Goal: Task Accomplishment & Management: Manage account settings

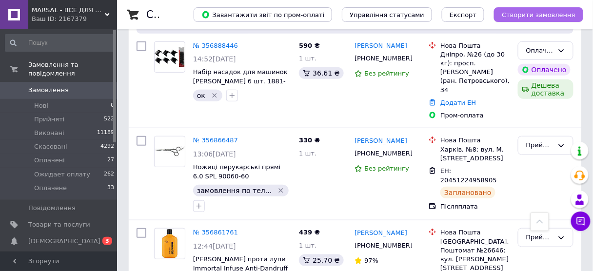
drag, startPoint x: 0, startPoint y: 0, endPoint x: 524, endPoint y: 14, distance: 524.6
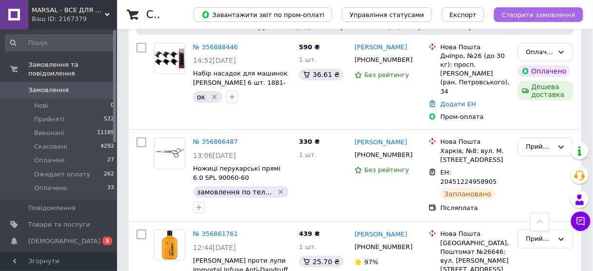
click at [524, 14] on span "Створити замовлення" at bounding box center [539, 14] width 74 height 7
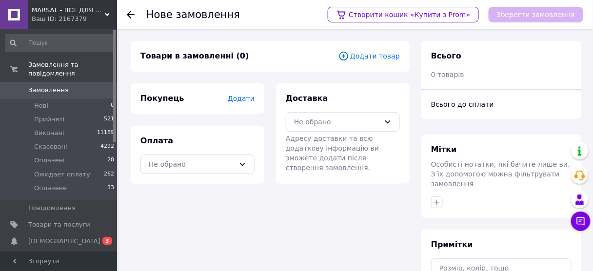
click at [349, 58] on icon at bounding box center [344, 56] width 11 height 11
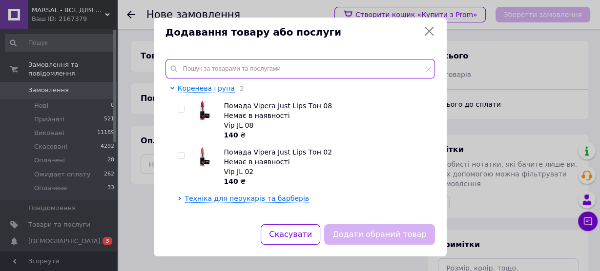
click at [191, 71] on input "text" at bounding box center [299, 69] width 269 height 20
paste input "FXRF2CE"
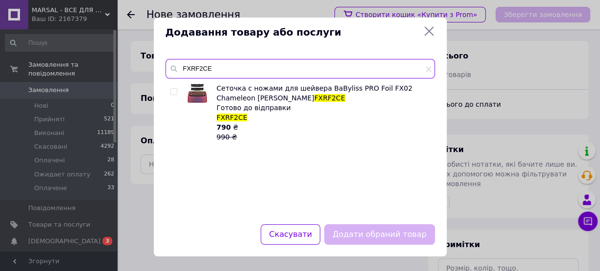
click at [199, 68] on input "FXRF2CE" at bounding box center [299, 69] width 269 height 20
click at [197, 68] on input "FXRF2CE" at bounding box center [299, 69] width 269 height 20
type input "FXRF2CE"
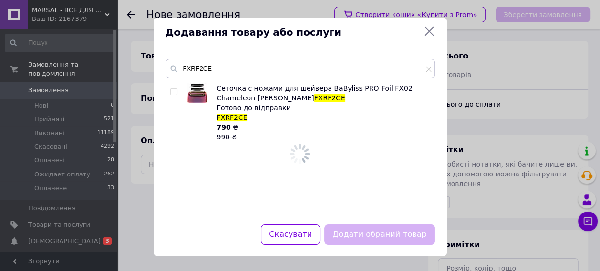
click at [170, 90] on input "checkbox" at bounding box center [173, 92] width 6 height 6
checkbox input "true"
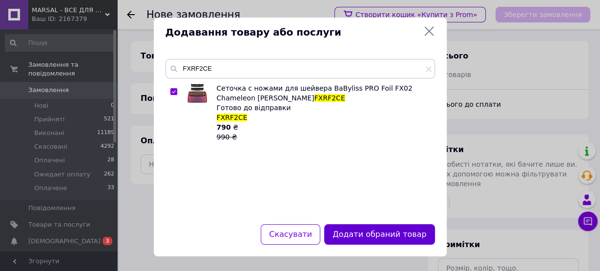
click at [352, 235] on button "Додати обраний товар" at bounding box center [379, 234] width 110 height 21
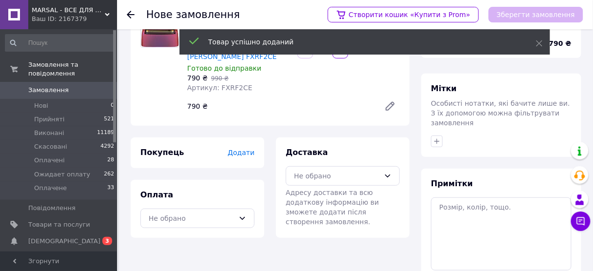
scroll to position [117, 0]
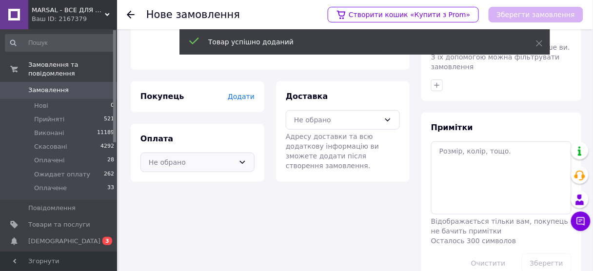
click at [202, 157] on div "Не обрано" at bounding box center [192, 162] width 86 height 11
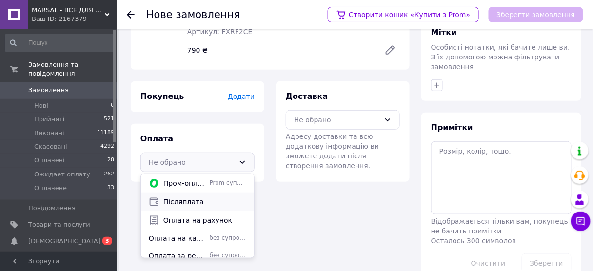
click at [180, 197] on span "Післяплата" at bounding box center [204, 202] width 83 height 10
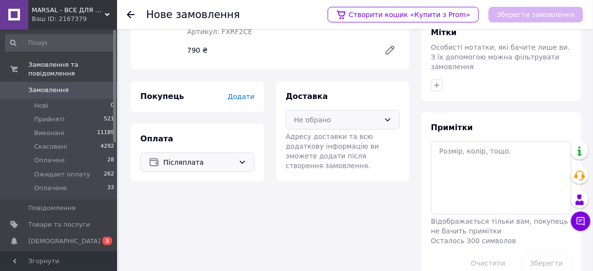
click at [312, 115] on div "Не обрано" at bounding box center [337, 120] width 86 height 11
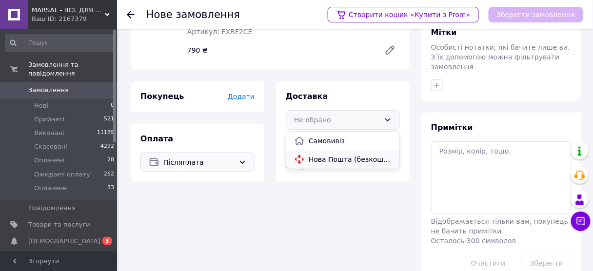
click at [311, 155] on span "Нова Пошта (безкоштовно від 5000 ₴)" at bounding box center [350, 160] width 83 height 10
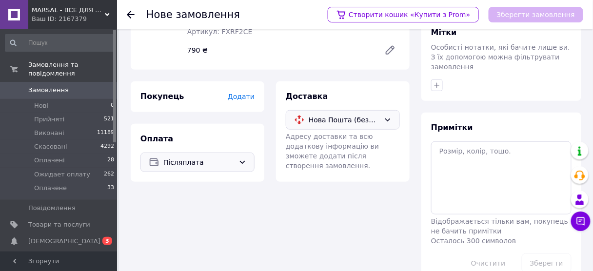
click at [244, 93] on span "Додати" at bounding box center [241, 97] width 27 height 8
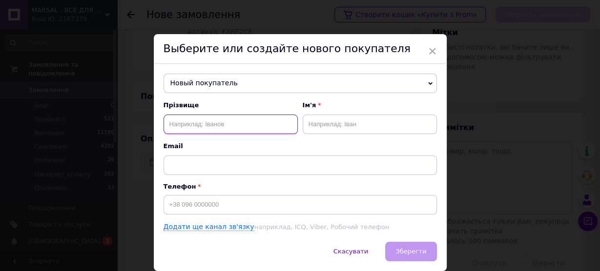
click at [197, 126] on input "text" at bounding box center [230, 125] width 134 height 20
type input "Кумлик"
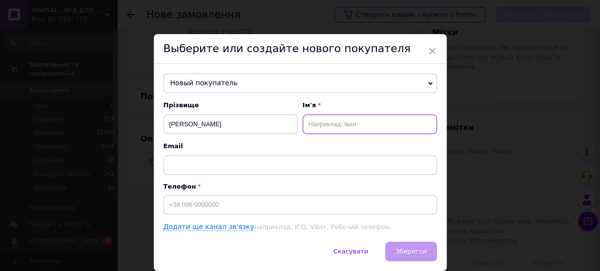
click at [302, 124] on input "text" at bounding box center [369, 125] width 134 height 20
type input "Ростислав"
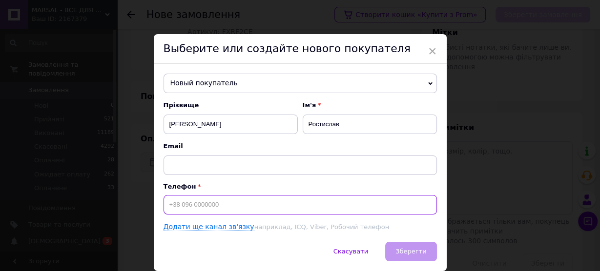
click at [201, 201] on input at bounding box center [299, 205] width 273 height 20
type input "[PHONE_NUMBER]"
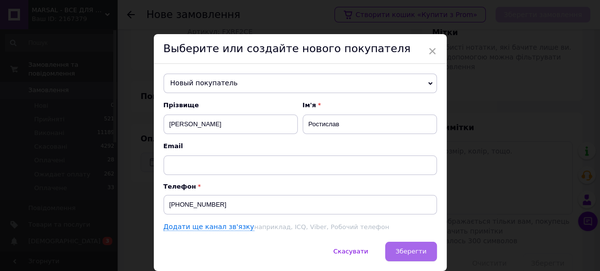
click at [411, 249] on span "Зберегти" at bounding box center [410, 251] width 31 height 7
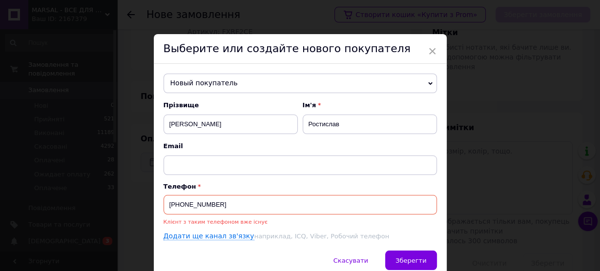
drag, startPoint x: 215, startPoint y: 202, endPoint x: 167, endPoint y: 202, distance: 47.3
click at [167, 202] on input "[PHONE_NUMBER]" at bounding box center [299, 205] width 273 height 20
click at [432, 47] on span "×" at bounding box center [432, 51] width 9 height 17
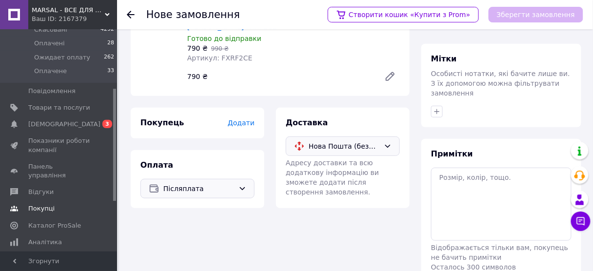
click at [54, 204] on span "Покупці" at bounding box center [59, 208] width 62 height 9
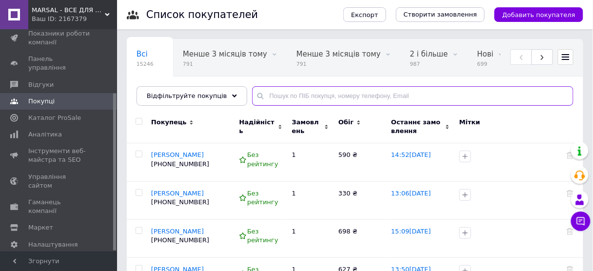
click at [283, 96] on input "text" at bounding box center [412, 96] width 321 height 20
paste input "[PHONE_NUMBER]"
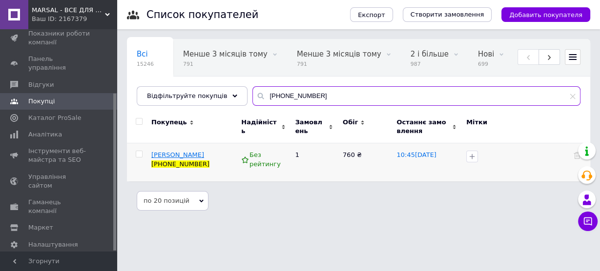
type input "[PHONE_NUMBER]"
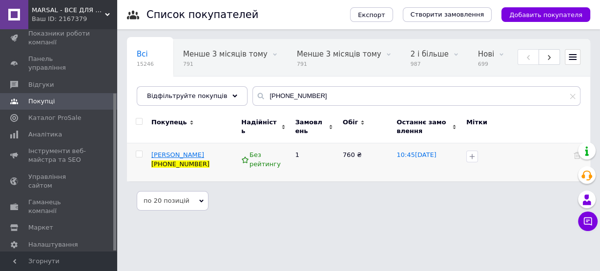
click at [196, 155] on span "[PERSON_NAME]" at bounding box center [177, 154] width 53 height 7
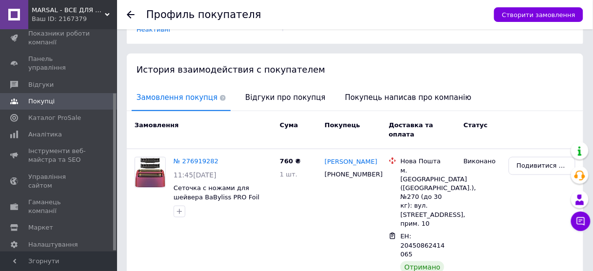
scroll to position [207, 0]
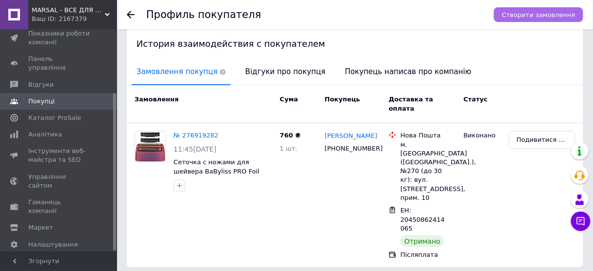
click at [531, 18] on span "Створити замовлення" at bounding box center [539, 14] width 74 height 7
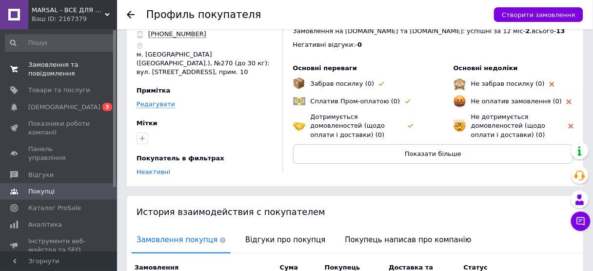
scroll to position [0, 0]
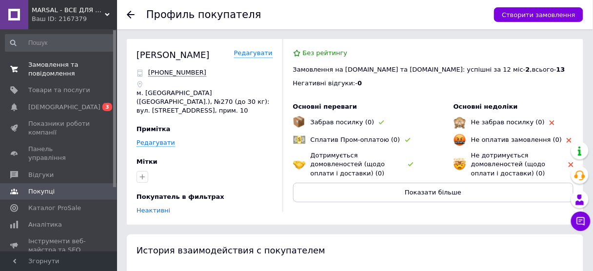
click at [47, 65] on span "Замовлення та повідомлення" at bounding box center [59, 69] width 62 height 18
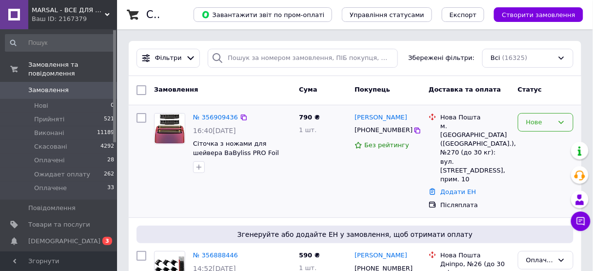
click at [527, 123] on div "Нове" at bounding box center [539, 123] width 27 height 10
click at [531, 137] on li "Прийнято" at bounding box center [546, 143] width 55 height 18
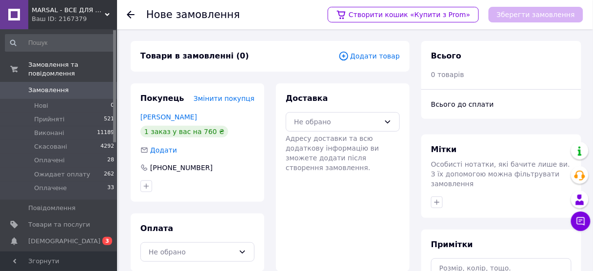
click at [345, 56] on icon at bounding box center [343, 55] width 3 height 3
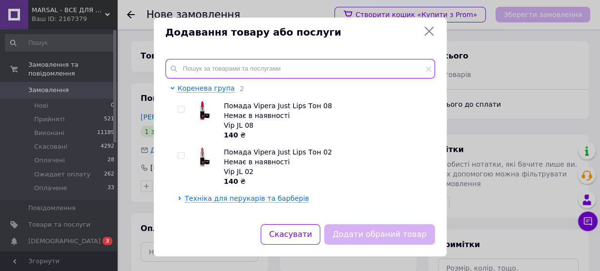
click at [192, 62] on input "text" at bounding box center [299, 69] width 269 height 20
paste input "FXRF2CE"
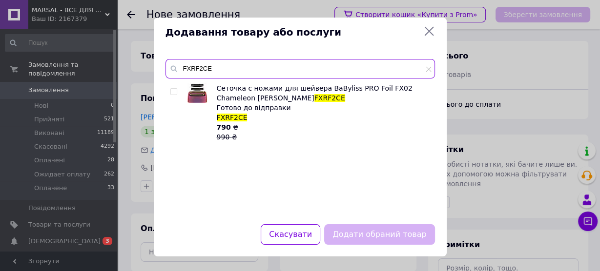
type input "FXRF2CE"
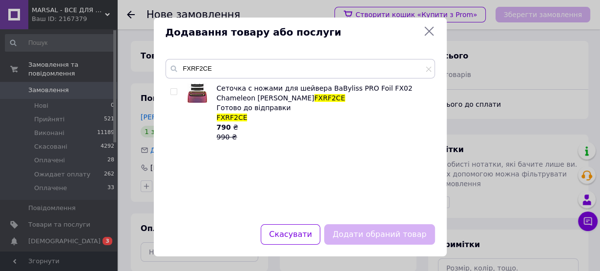
click at [172, 90] on input "checkbox" at bounding box center [173, 92] width 6 height 6
checkbox input "true"
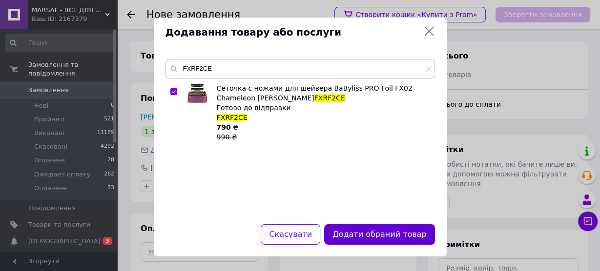
click at [385, 231] on button "Додати обраний товар" at bounding box center [379, 234] width 110 height 21
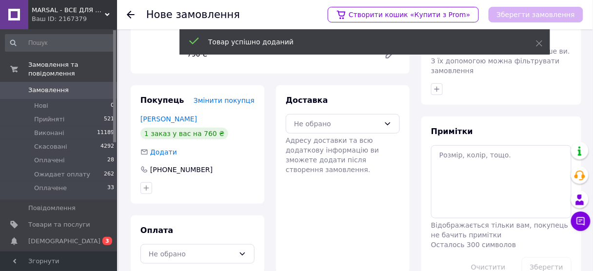
scroll to position [117, 0]
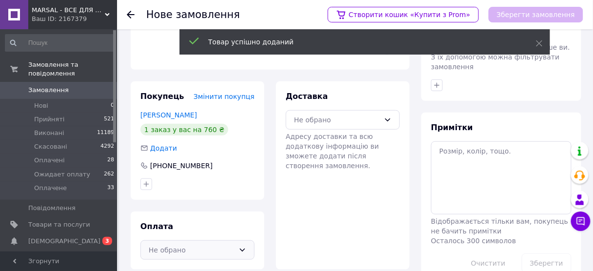
click at [187, 245] on div "Не обрано" at bounding box center [192, 250] width 86 height 11
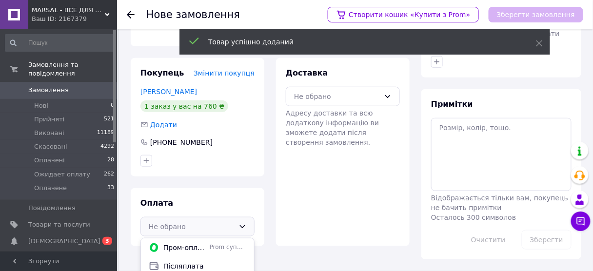
scroll to position [182, 0]
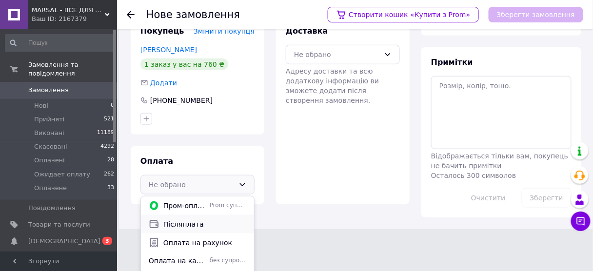
click at [191, 220] on span "Післяплата" at bounding box center [204, 225] width 83 height 10
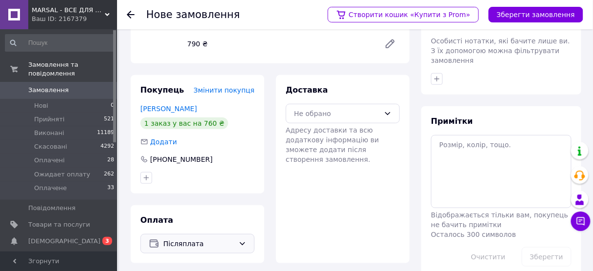
scroll to position [13, 0]
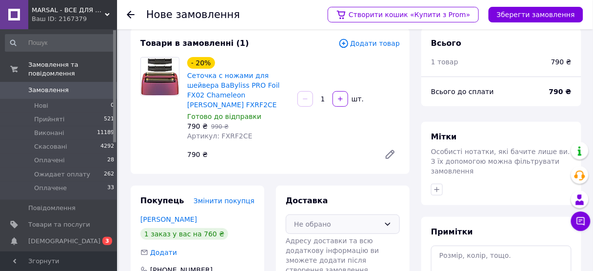
click at [327, 219] on div "Не обрано" at bounding box center [337, 224] width 86 height 11
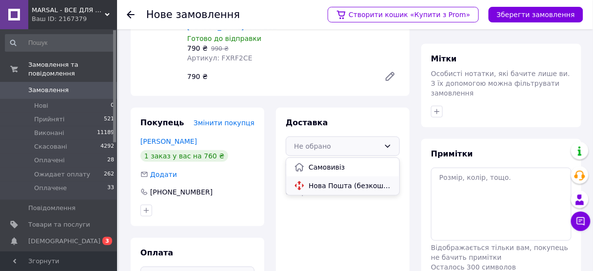
click at [343, 181] on span "Нова Пошта (безкоштовно від 5000 ₴)" at bounding box center [350, 186] width 83 height 10
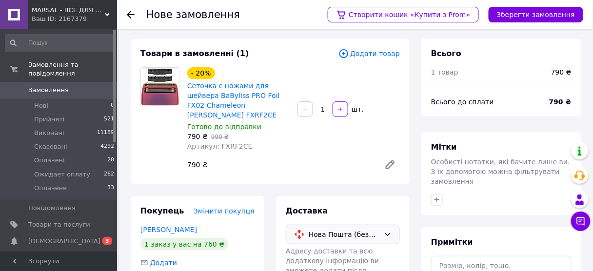
scroll to position [0, 0]
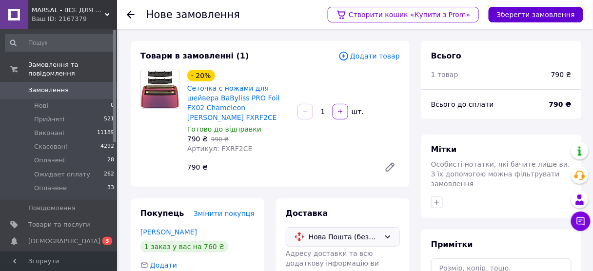
click at [518, 10] on button "Зберегти замовлення" at bounding box center [536, 15] width 95 height 16
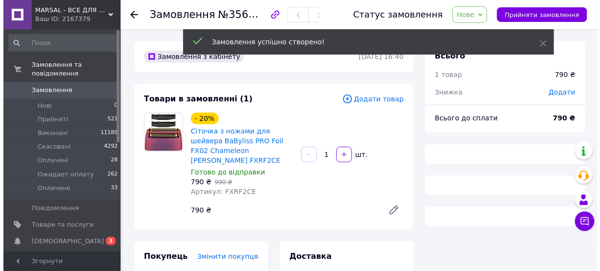
scroll to position [117, 0]
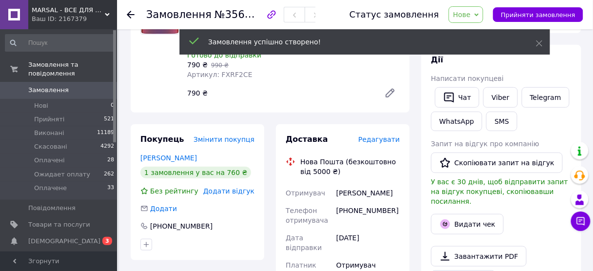
click at [390, 136] on span "Редагувати" at bounding box center [379, 140] width 41 height 8
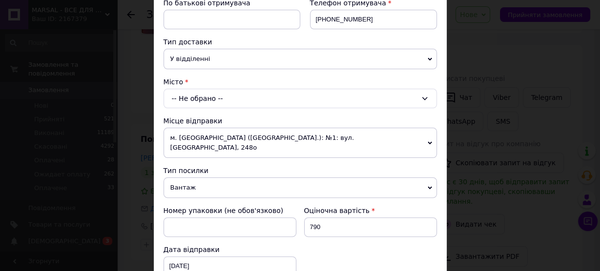
scroll to position [195, 0]
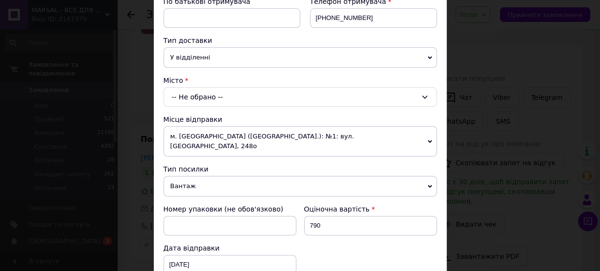
click at [197, 96] on div "-- Не обрано --" at bounding box center [299, 97] width 273 height 20
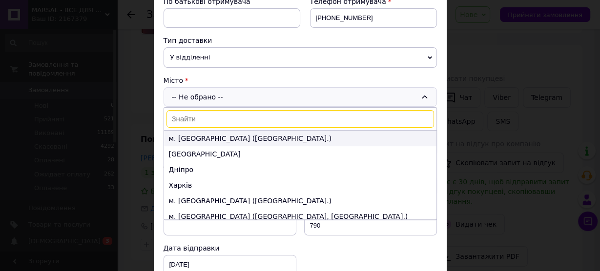
click at [181, 138] on li "м. [GEOGRAPHIC_DATA] ([GEOGRAPHIC_DATA].)" at bounding box center [300, 139] width 272 height 16
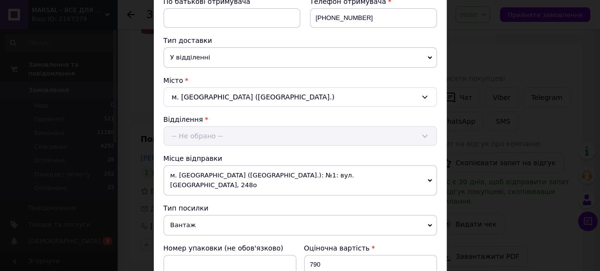
scroll to position [234, 0]
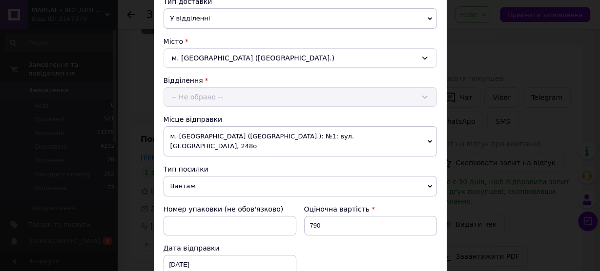
click at [189, 95] on div "Відділення -- Не обрано --" at bounding box center [299, 91] width 273 height 31
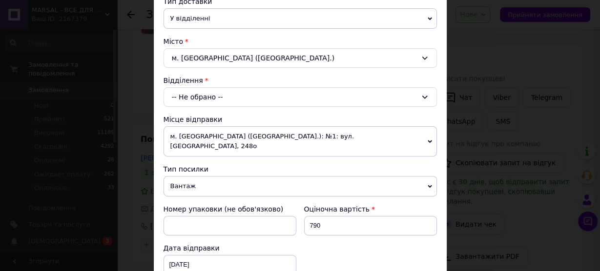
click at [189, 95] on div "-- Не обрано --" at bounding box center [299, 97] width 273 height 20
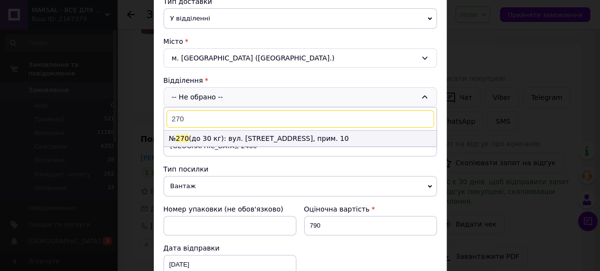
type input "270"
click at [233, 134] on li "№ 270 (до 30 кг): вул. [STREET_ADDRESS], прим. 10" at bounding box center [300, 139] width 272 height 16
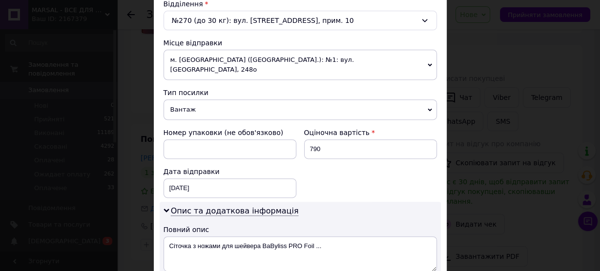
scroll to position [351, 0]
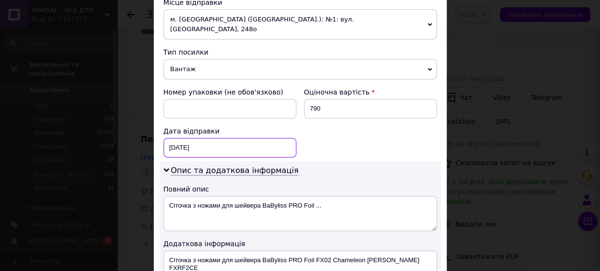
click at [186, 138] on div "[DATE] < 2025 > < Август > Пн Вт Ср Чт Пт Сб Вс 28 29 30 31 1 2 3 4 5 6 7 8 9 1…" at bounding box center [229, 148] width 133 height 20
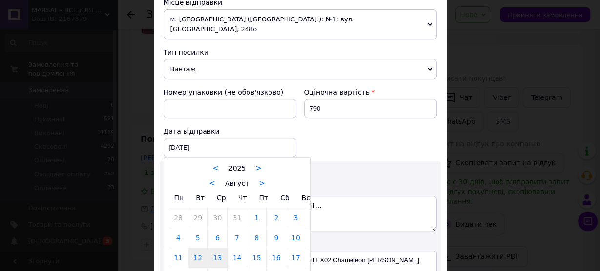
click at [213, 248] on link "13" at bounding box center [217, 258] width 19 height 20
type input "[DATE]"
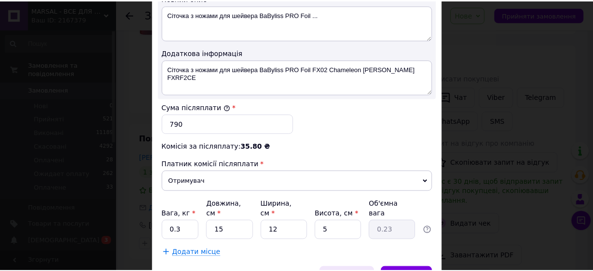
scroll to position [576, 0]
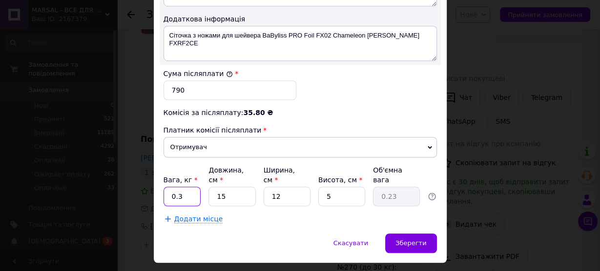
click at [195, 187] on input "0.3" at bounding box center [182, 197] width 38 height 20
type input "0.2"
click at [411, 240] on span "Зберегти" at bounding box center [410, 243] width 31 height 7
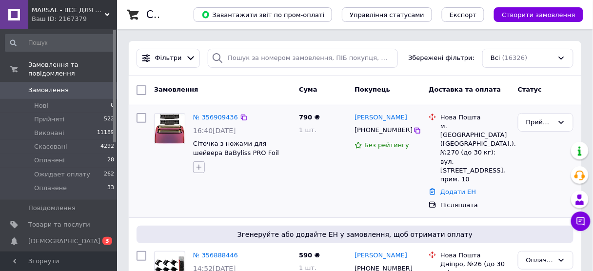
click at [199, 168] on icon "button" at bounding box center [199, 167] width 5 height 5
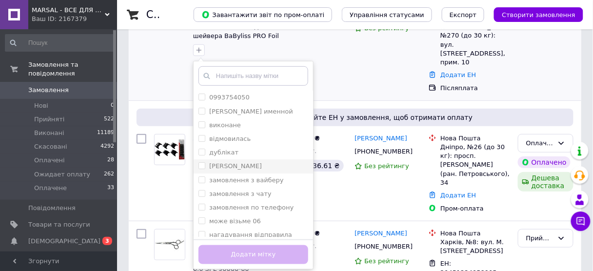
scroll to position [78, 0]
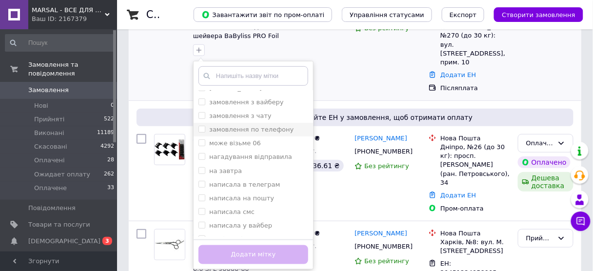
click at [203, 129] on input "замовлення по телефону" at bounding box center [202, 129] width 6 height 6
checkbox input "true"
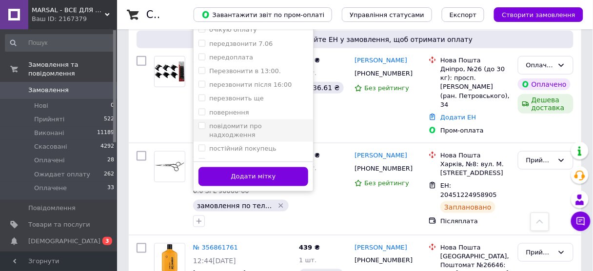
scroll to position [296, 0]
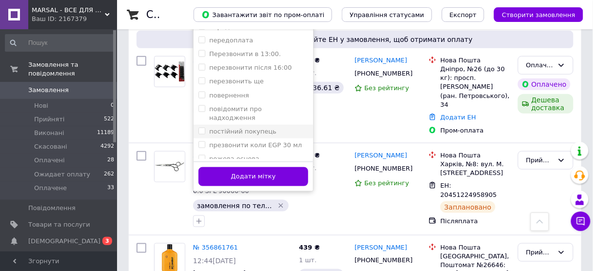
click at [202, 128] on input "постійний покупець" at bounding box center [202, 131] width 6 height 6
checkbox input "true"
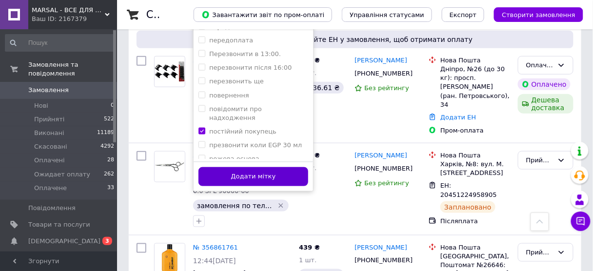
click at [228, 177] on button "Додати мітку" at bounding box center [254, 176] width 110 height 19
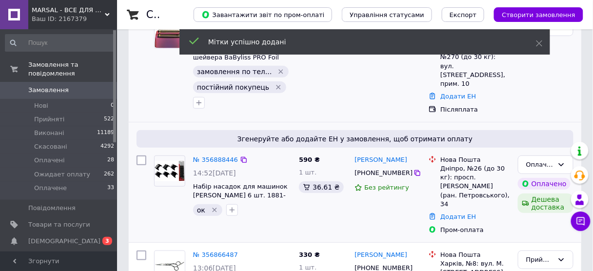
scroll to position [0, 0]
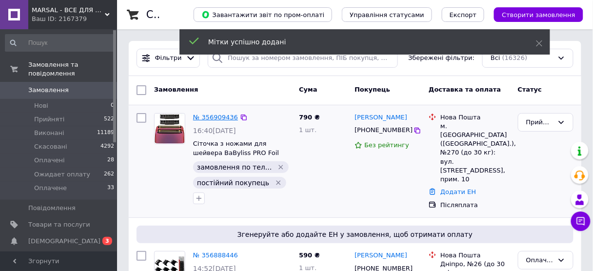
click at [213, 118] on link "№ 356909436" at bounding box center [215, 117] width 45 height 7
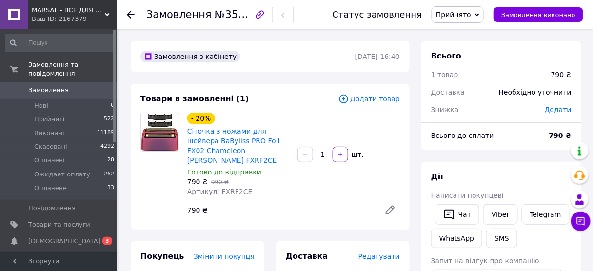
click at [495, 202] on div "Viber" at bounding box center [500, 214] width 38 height 24
click at [497, 209] on link "Viber" at bounding box center [500, 214] width 34 height 20
click at [130, 13] on icon at bounding box center [131, 15] width 8 height 8
